Goal: Task Accomplishment & Management: Manage account settings

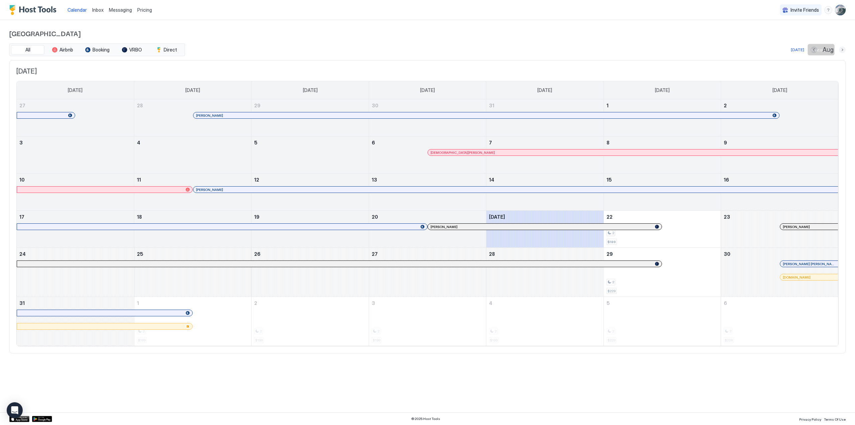
click at [841, 49] on button "Next month" at bounding box center [842, 49] width 7 height 7
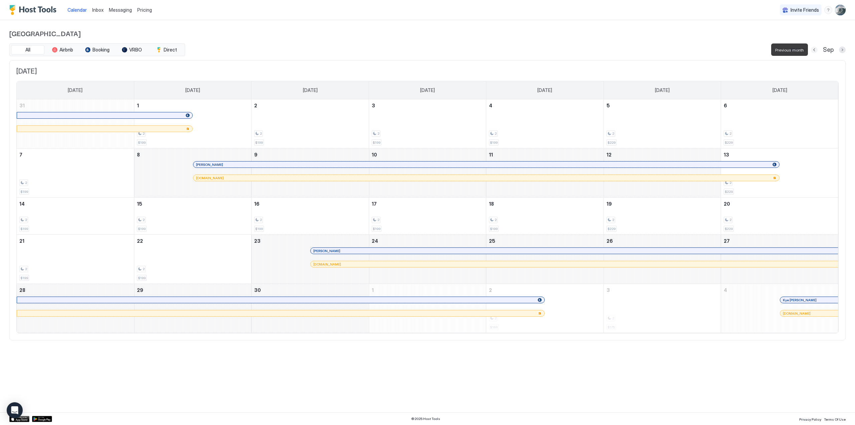
drag, startPoint x: 814, startPoint y: 48, endPoint x: 799, endPoint y: 54, distance: 16.0
click at [814, 48] on button "Previous month" at bounding box center [814, 49] width 7 height 7
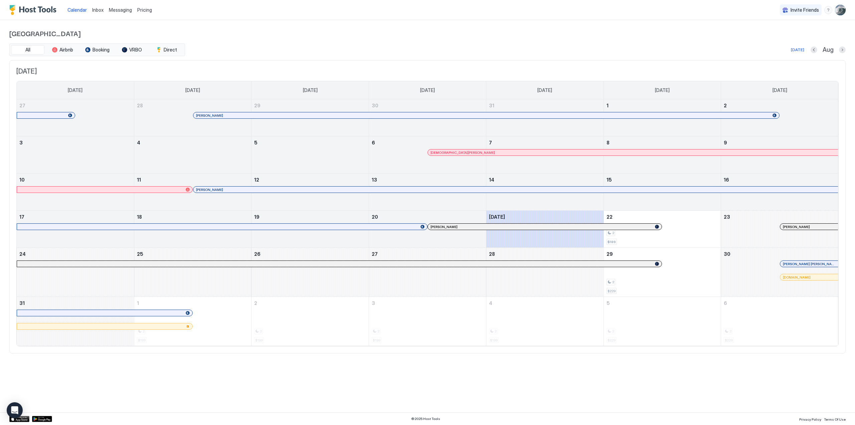
click at [142, 10] on span "Pricing" at bounding box center [144, 10] width 15 height 6
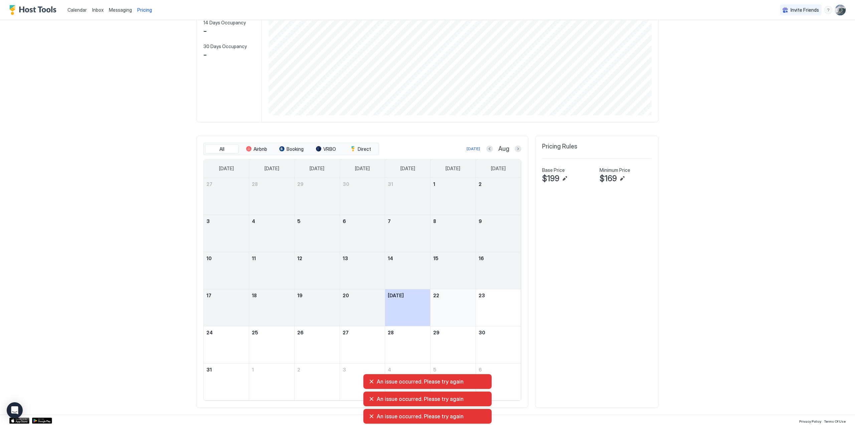
scroll to position [93, 0]
